Goal: Task Accomplishment & Management: Use online tool/utility

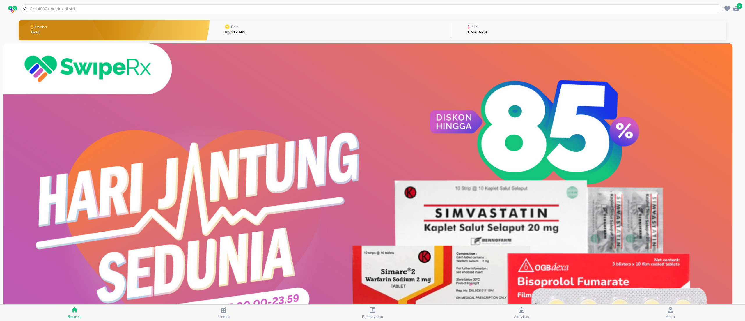
click at [509, 29] on button "Misi 1 Misi Aktif" at bounding box center [588, 30] width 276 height 23
